Goal: Task Accomplishment & Management: Manage account settings

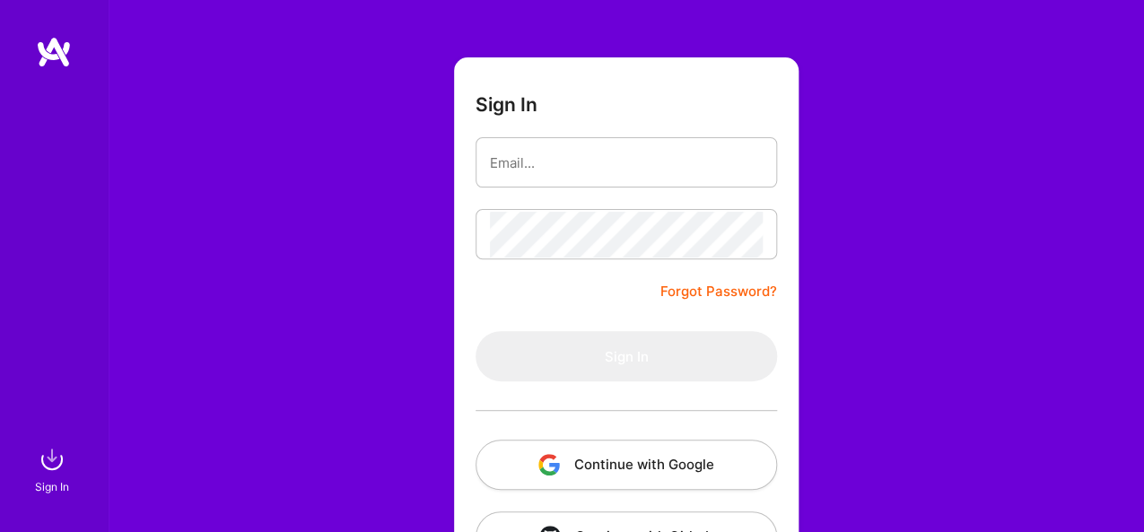
scroll to position [141, 0]
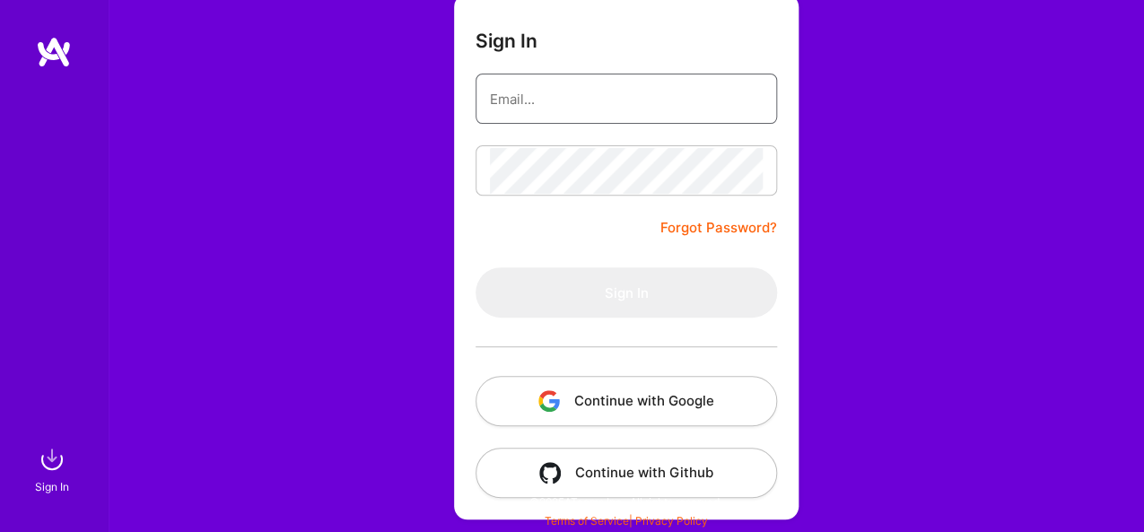
type input "[EMAIL_ADDRESS][DOMAIN_NAME]"
click at [597, 295] on button "Sign In" at bounding box center [626, 292] width 301 height 50
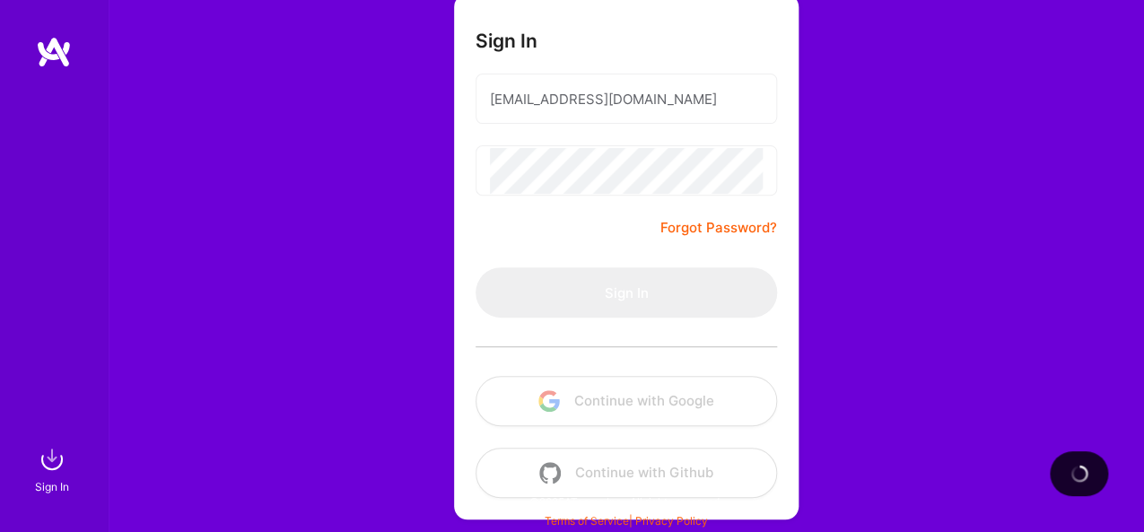
click at [610, 195] on form "Sign In [EMAIL_ADDRESS][DOMAIN_NAME] Forgot Password? Sign In Continue with Goo…" at bounding box center [626, 257] width 345 height 526
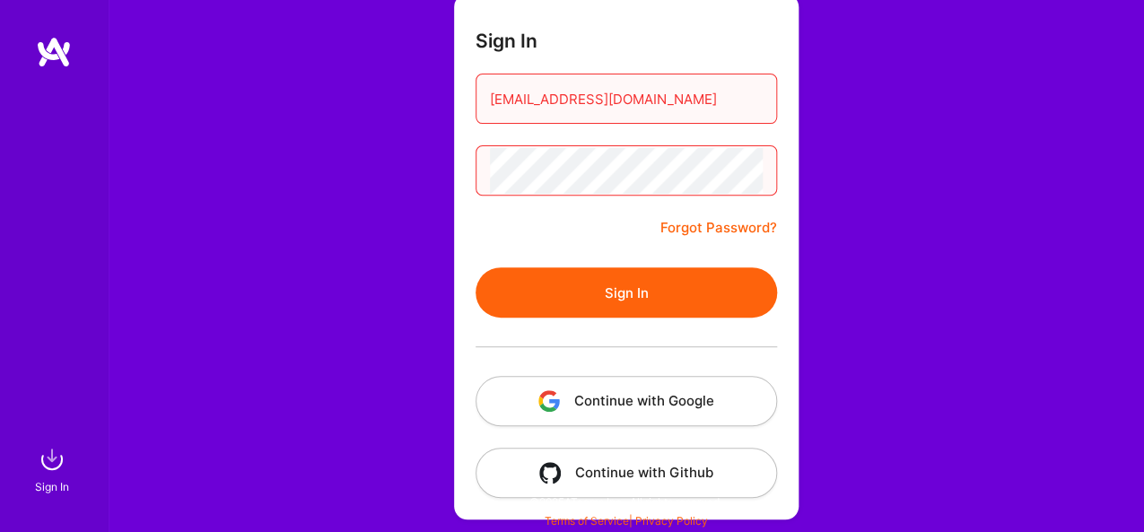
click at [703, 275] on button "Sign In" at bounding box center [626, 292] width 301 height 50
click at [616, 274] on button "Sign In" at bounding box center [626, 292] width 301 height 50
click at [711, 273] on button "Sign In" at bounding box center [626, 292] width 301 height 50
click at [728, 293] on button "Sign In" at bounding box center [626, 292] width 301 height 50
